Goal: Task Accomplishment & Management: Manage account settings

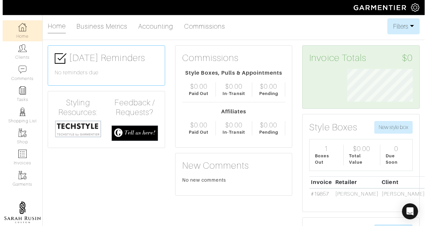
scroll to position [33, 75]
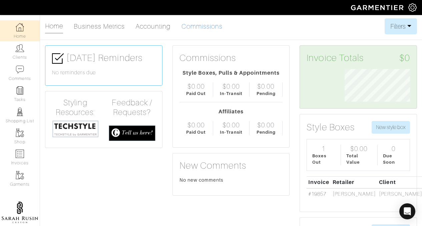
click at [198, 27] on link "Commissions" at bounding box center [201, 26] width 41 height 13
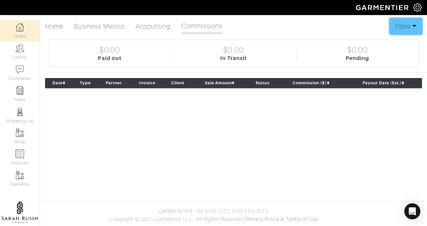
click at [397, 25] on button "Filters" at bounding box center [405, 26] width 32 height 16
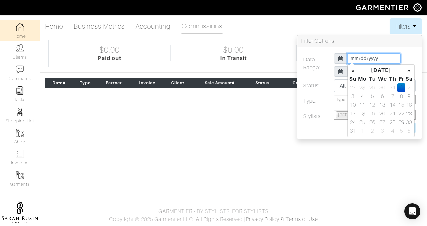
click at [351, 60] on input "[DATE]" at bounding box center [373, 58] width 53 height 10
type input "[DATE]"
click at [372, 88] on td "1" at bounding box center [372, 87] width 9 height 9
click at [405, 54] on div "[DATE]" at bounding box center [375, 58] width 92 height 10
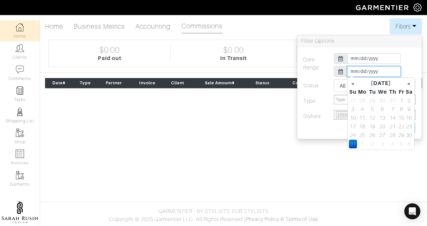
click at [356, 70] on input "[DATE]" at bounding box center [373, 71] width 53 height 10
click at [391, 98] on td "31" at bounding box center [392, 100] width 9 height 9
type input "[DATE]"
click at [407, 64] on div "2025-07-01 2025-07-31" at bounding box center [375, 66] width 92 height 26
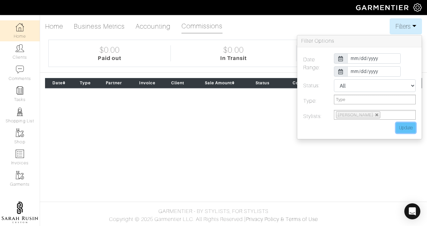
click at [407, 127] on input "Update" at bounding box center [406, 128] width 20 height 10
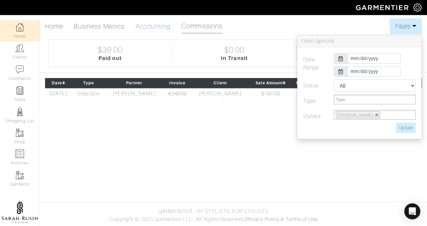
click at [148, 32] on link "Accounting" at bounding box center [152, 26] width 35 height 13
click at [148, 27] on link "Accounting" at bounding box center [152, 26] width 35 height 13
click at [147, 25] on link "Accounting" at bounding box center [152, 26] width 35 height 13
click at [151, 28] on link "Accounting" at bounding box center [152, 26] width 35 height 13
click at [406, 127] on input "Update" at bounding box center [406, 128] width 20 height 10
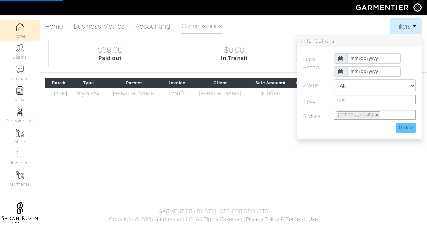
type input "Updating..."
click at [154, 25] on link "Accounting" at bounding box center [152, 26] width 35 height 13
click at [154, 24] on link "Accounting" at bounding box center [152, 26] width 35 height 13
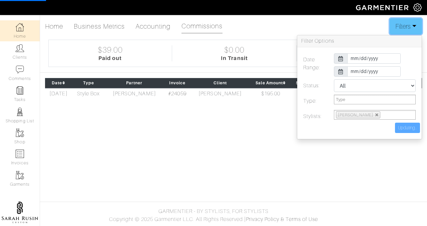
click at [402, 24] on button "Filters" at bounding box center [405, 26] width 32 height 16
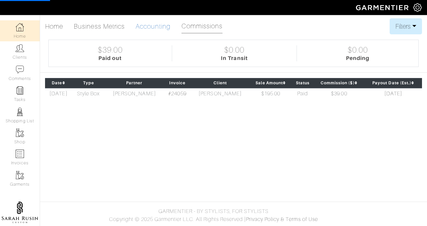
click at [164, 26] on link "Accounting" at bounding box center [152, 26] width 35 height 13
click at [163, 26] on link "Accounting" at bounding box center [152, 26] width 35 height 13
click at [404, 29] on button "Filters" at bounding box center [405, 26] width 32 height 16
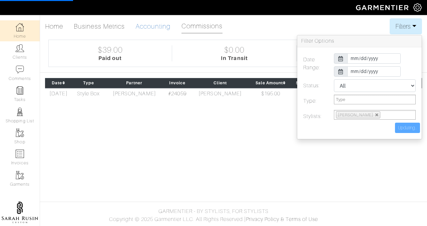
click at [136, 28] on link "Accounting" at bounding box center [152, 26] width 35 height 13
click at [105, 28] on link "Business Metrics" at bounding box center [99, 26] width 51 height 13
click at [59, 27] on link "Home" at bounding box center [54, 26] width 18 height 13
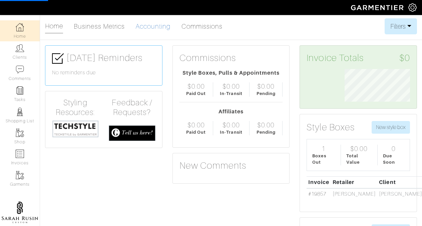
click at [154, 26] on link "Accounting" at bounding box center [152, 26] width 35 height 13
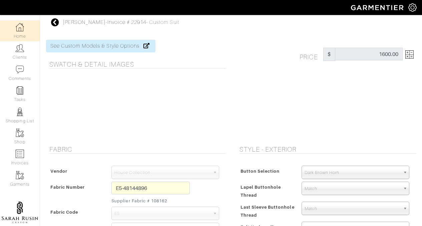
click at [19, 28] on img at bounding box center [20, 27] width 8 height 8
click at [17, 29] on img at bounding box center [20, 27] width 8 height 8
click at [16, 29] on img at bounding box center [20, 27] width 8 height 8
click at [19, 27] on img at bounding box center [20, 27] width 8 height 8
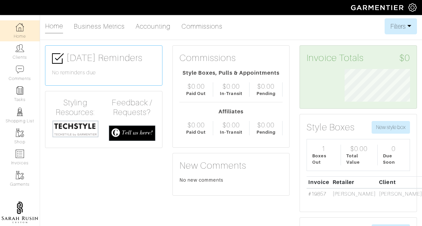
scroll to position [33, 75]
click at [151, 24] on link "Accounting" at bounding box center [152, 26] width 35 height 13
click at [152, 29] on link "Accounting" at bounding box center [152, 26] width 35 height 13
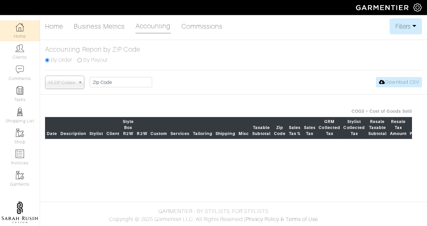
click at [152, 29] on link "Accounting" at bounding box center [152, 26] width 35 height 14
click at [399, 29] on button "Filters" at bounding box center [405, 26] width 32 height 16
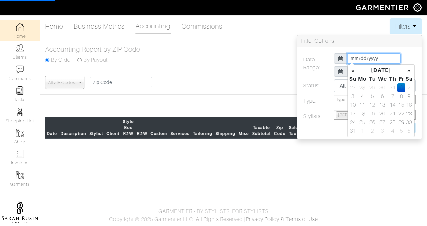
click at [352, 59] on input "[DATE]" at bounding box center [373, 58] width 53 height 10
click at [353, 72] on th "«" at bounding box center [353, 70] width 8 height 9
click at [371, 87] on td "1" at bounding box center [372, 87] width 9 height 9
type input "[DATE]"
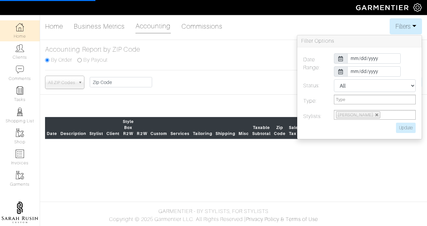
click at [407, 54] on div "[DATE]" at bounding box center [375, 58] width 92 height 10
click at [376, 73] on input "[DATE]" at bounding box center [373, 71] width 53 height 10
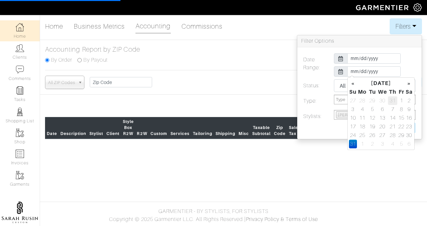
click at [392, 101] on td "31" at bounding box center [392, 100] width 9 height 9
type input "[DATE]"
click at [412, 66] on div "[DATE]" at bounding box center [375, 71] width 92 height 10
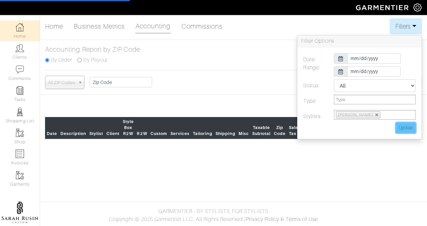
click at [407, 127] on input "Update" at bounding box center [406, 128] width 20 height 10
type input "Updating..."
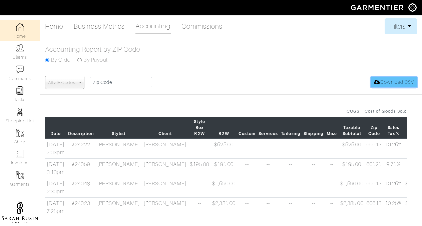
click at [399, 81] on link "Download CSV" at bounding box center [394, 82] width 46 height 10
